Goal: Submit feedback/report problem

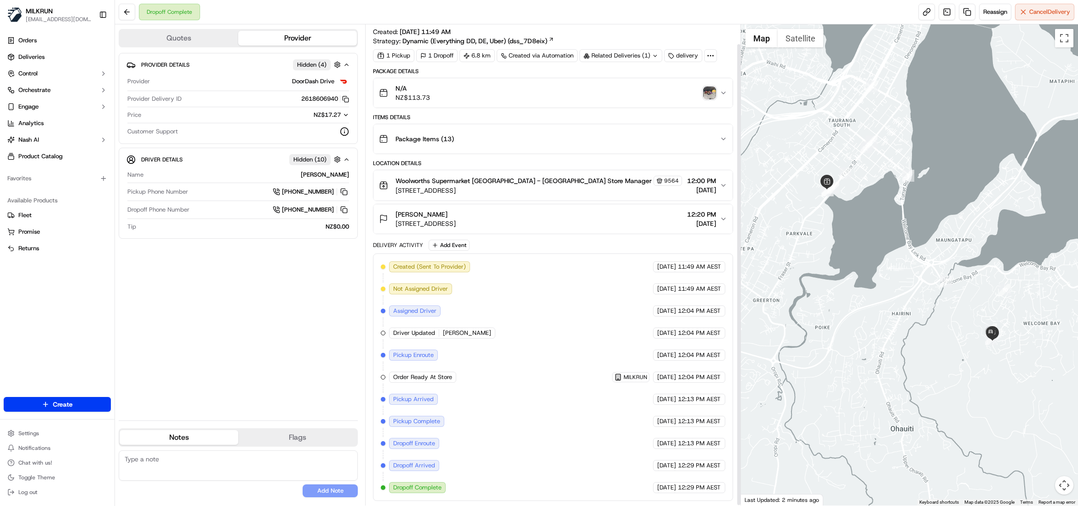
scroll to position [20, 0]
click at [715, 88] on img "button" at bounding box center [710, 92] width 13 height 13
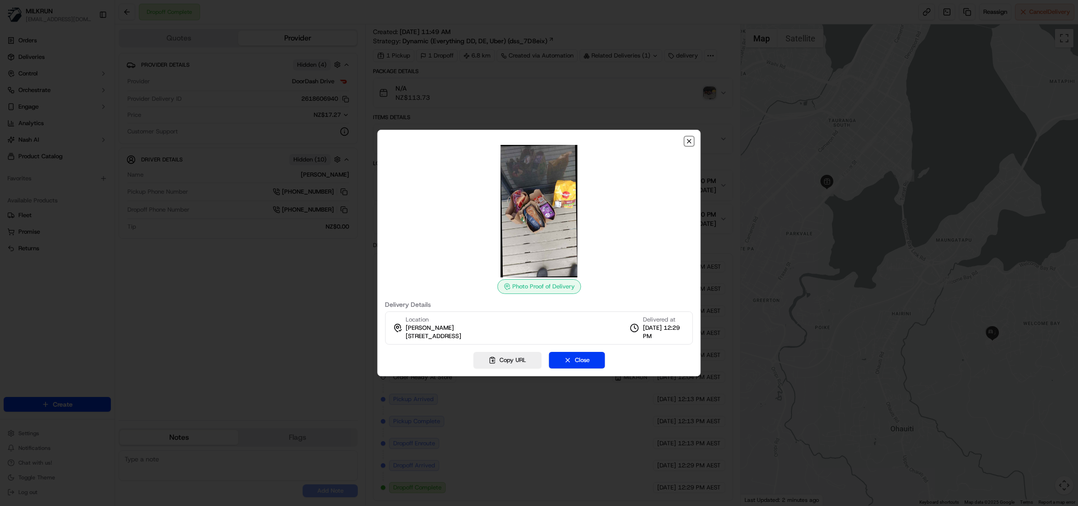
click at [689, 141] on icon "button" at bounding box center [690, 141] width 4 height 4
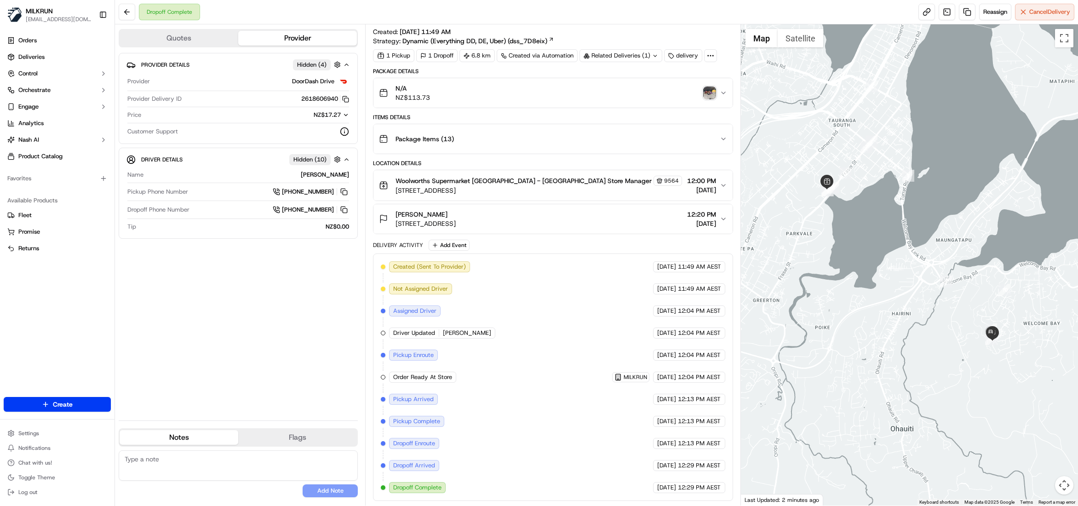
click at [709, 87] on img "button" at bounding box center [710, 92] width 13 height 13
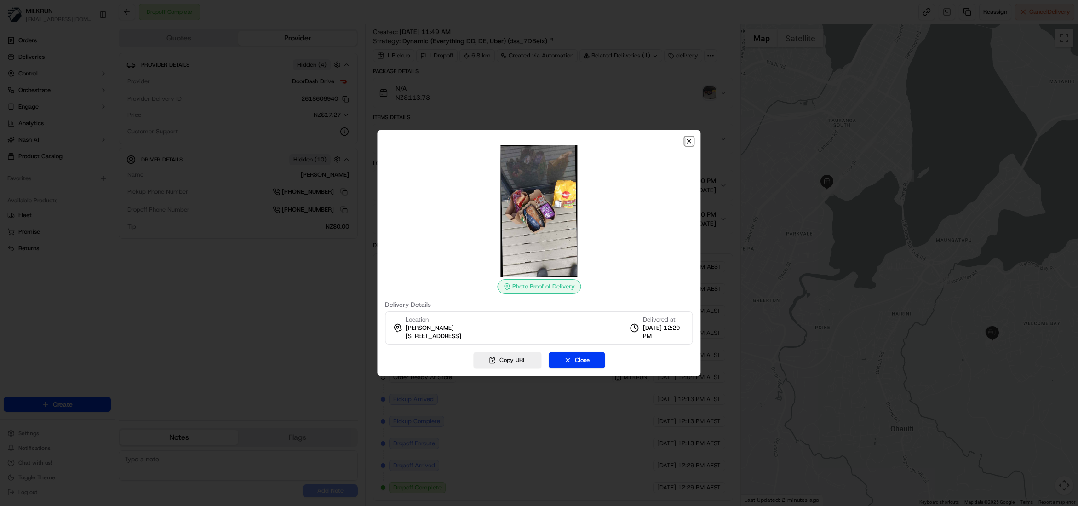
click at [687, 143] on icon "button" at bounding box center [689, 141] width 7 height 7
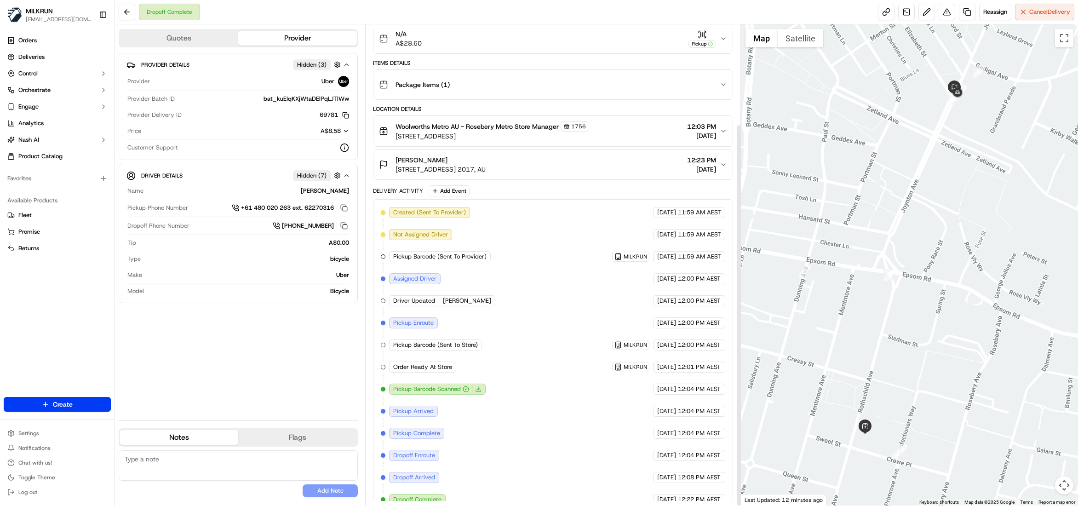
scroll to position [125, 0]
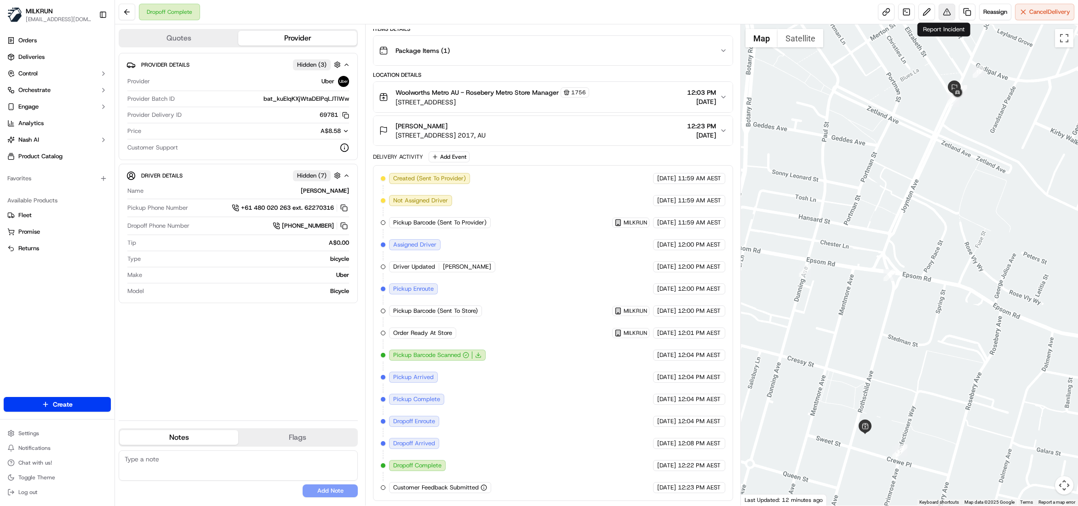
click at [941, 7] on button at bounding box center [947, 12] width 17 height 17
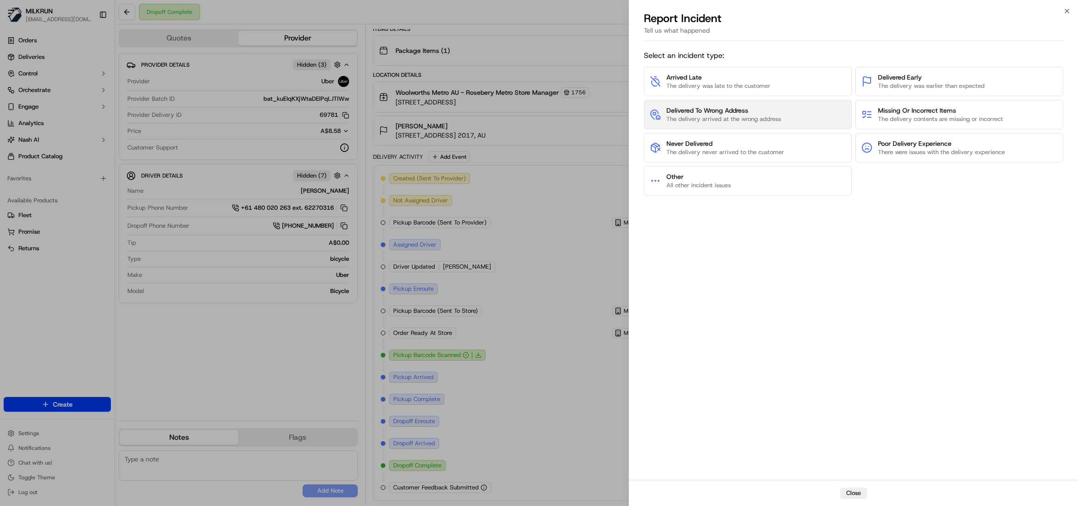
click at [746, 118] on span "The delivery arrived at the wrong address" at bounding box center [724, 119] width 115 height 8
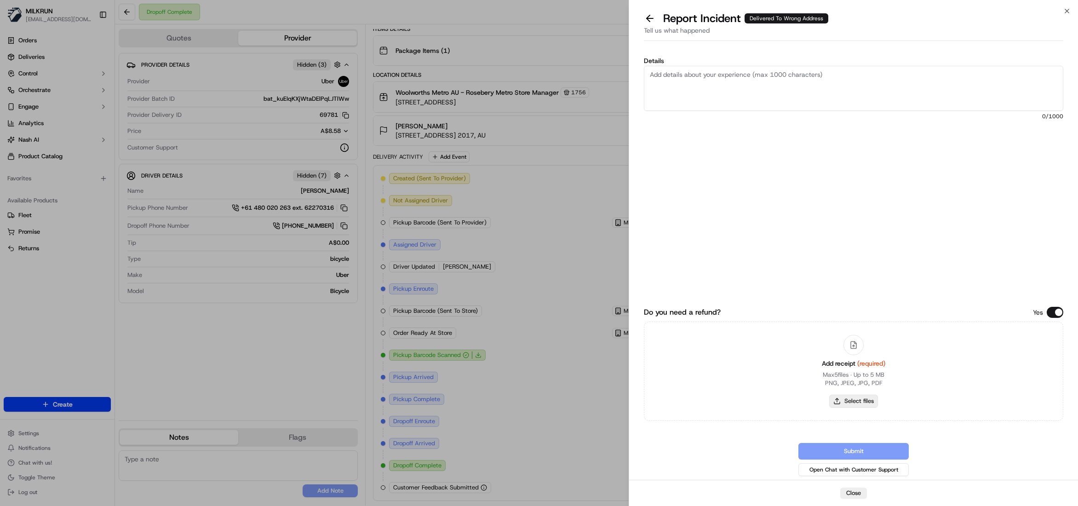
click at [860, 404] on button "Select files" at bounding box center [854, 401] width 49 height 13
type input "C:\fakepath\Leigh Neilson.pdf"
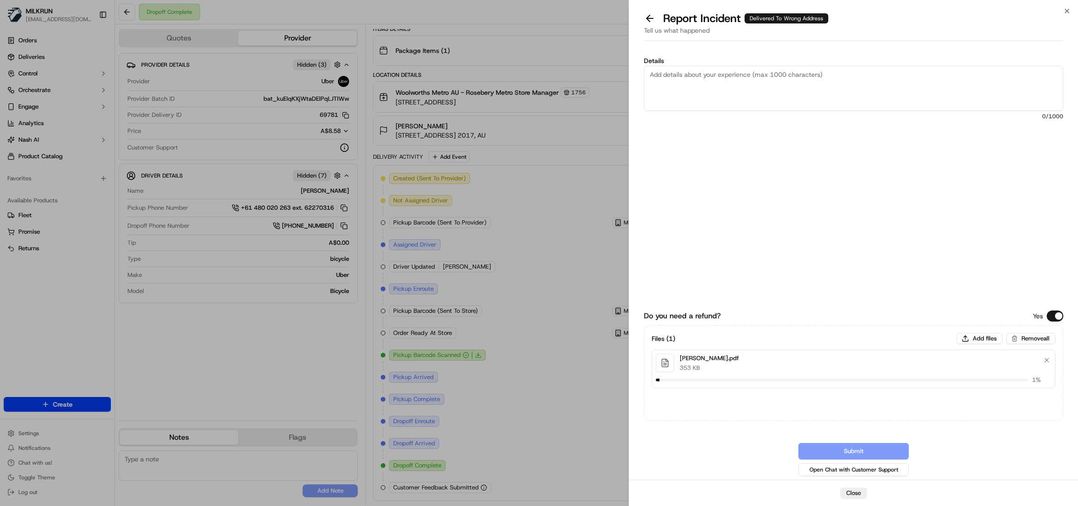
click at [766, 88] on textarea "Details" at bounding box center [854, 88] width 420 height 45
type textarea "Hi Team, Please review and process Billing Adjustment, the driver did not follo…"
click at [859, 450] on button "Submit" at bounding box center [854, 451] width 110 height 17
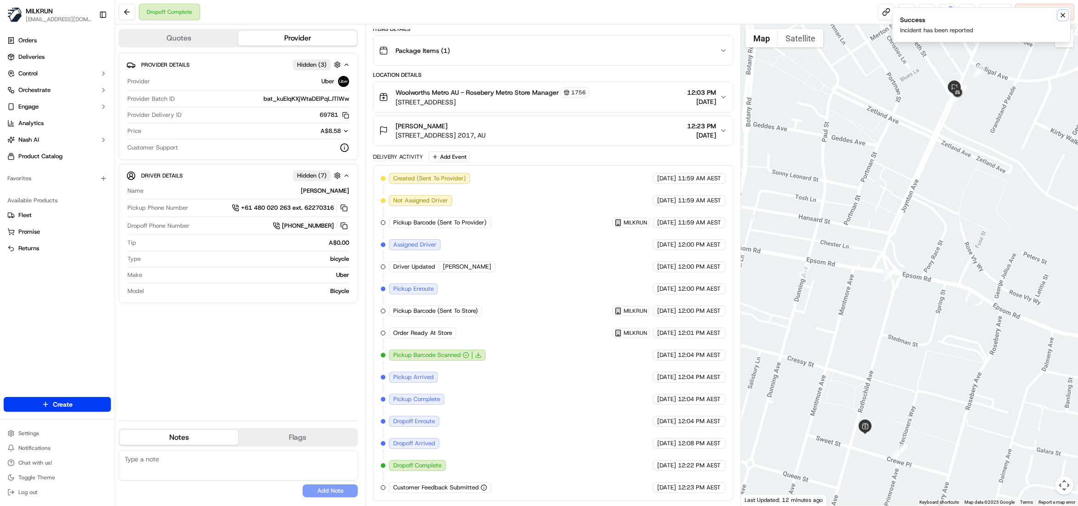
click at [1064, 14] on icon "Notifications (F8)" at bounding box center [1063, 15] width 4 height 4
click at [951, 18] on button at bounding box center [947, 12] width 17 height 17
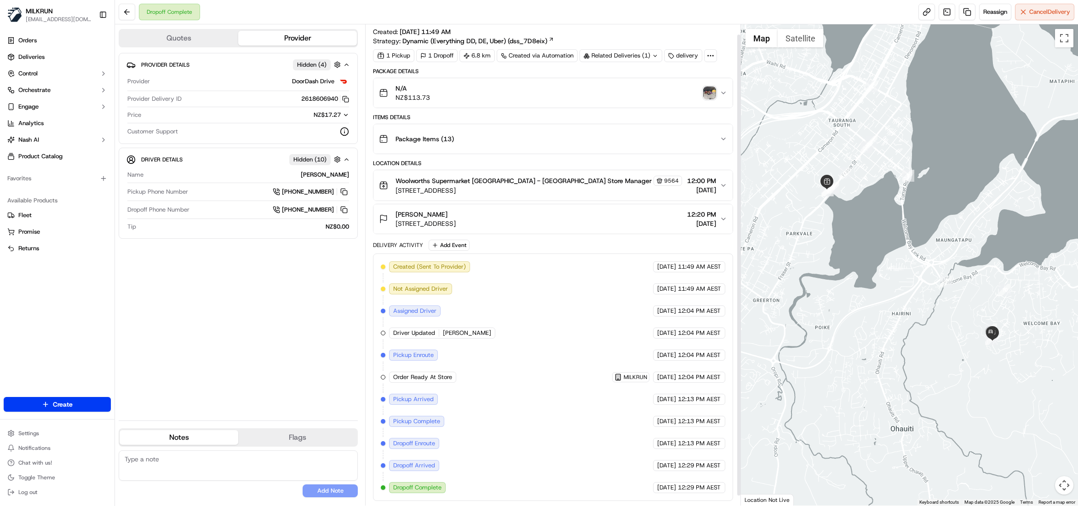
scroll to position [20, 0]
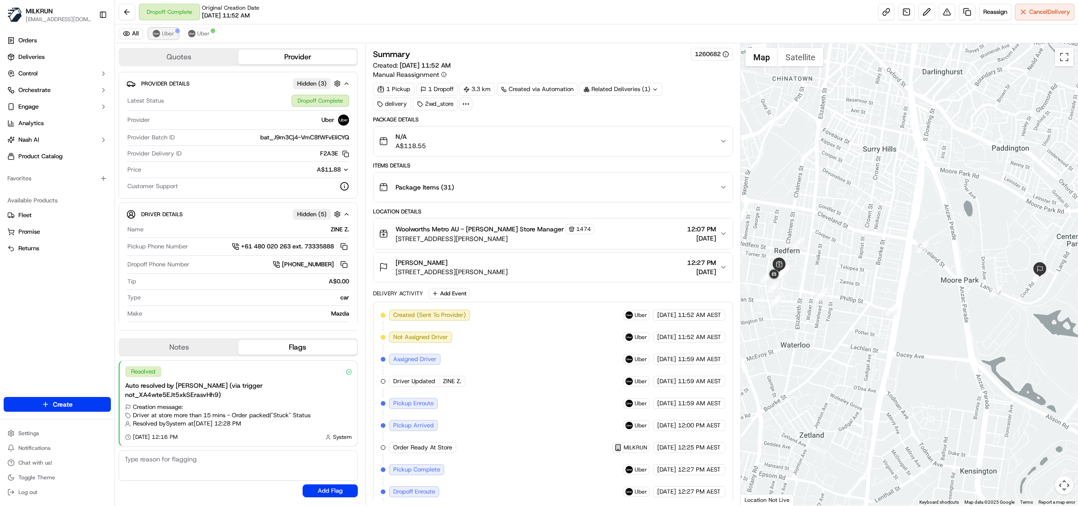
click at [165, 36] on span "Uber" at bounding box center [168, 33] width 12 height 7
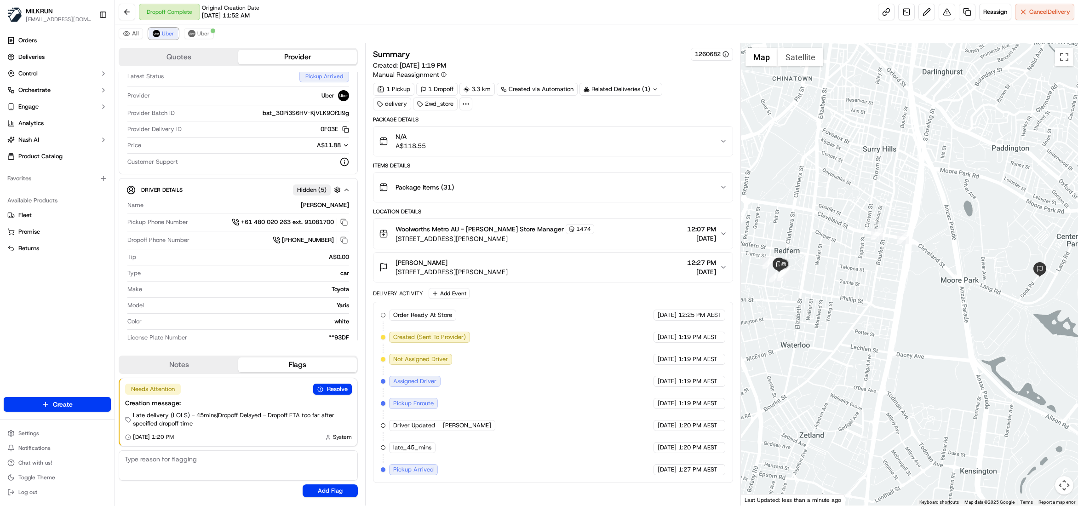
scroll to position [38, 0]
